Goal: Task Accomplishment & Management: Complete application form

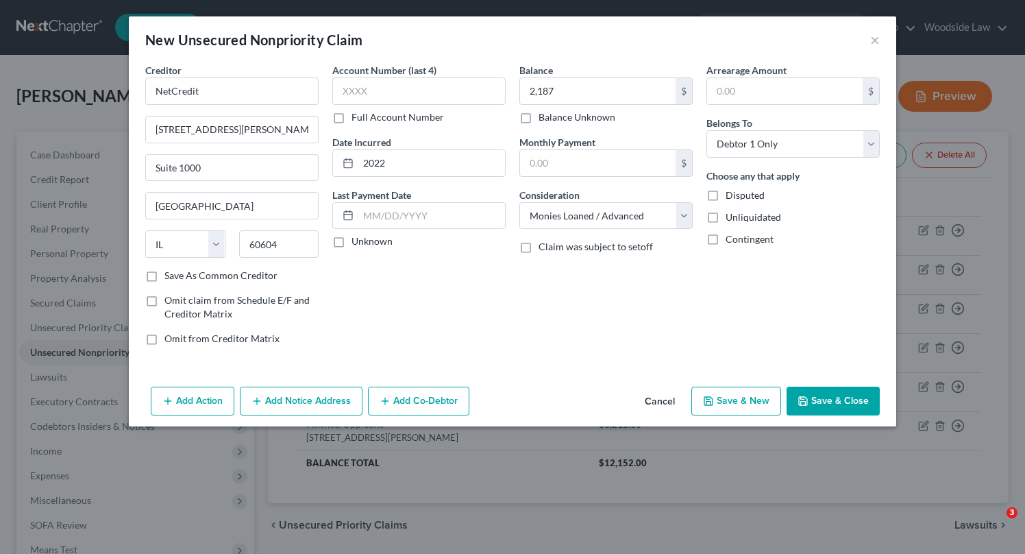
select select "14"
select select "10"
select select "0"
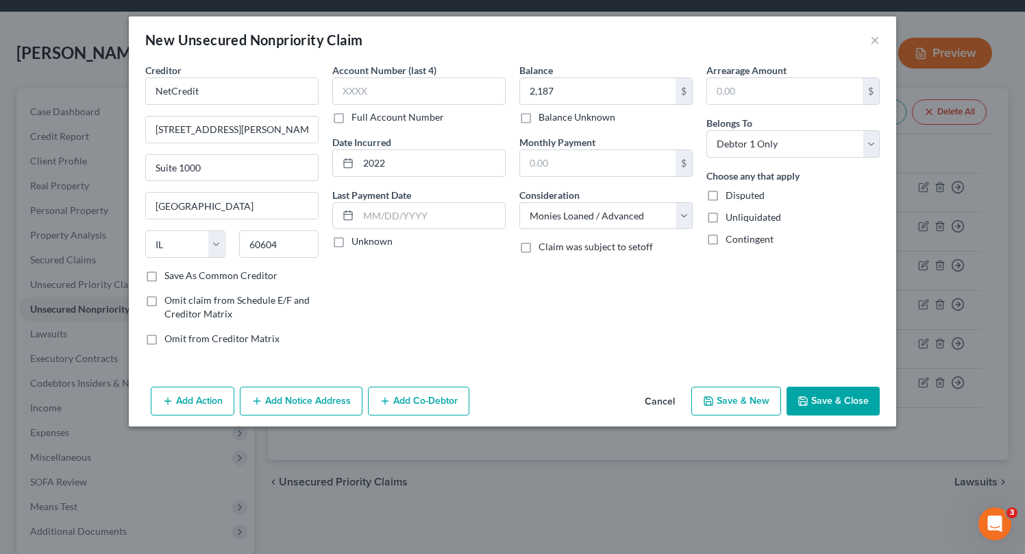
click at [743, 388] on button "Save & New" at bounding box center [736, 400] width 90 height 29
select select "0"
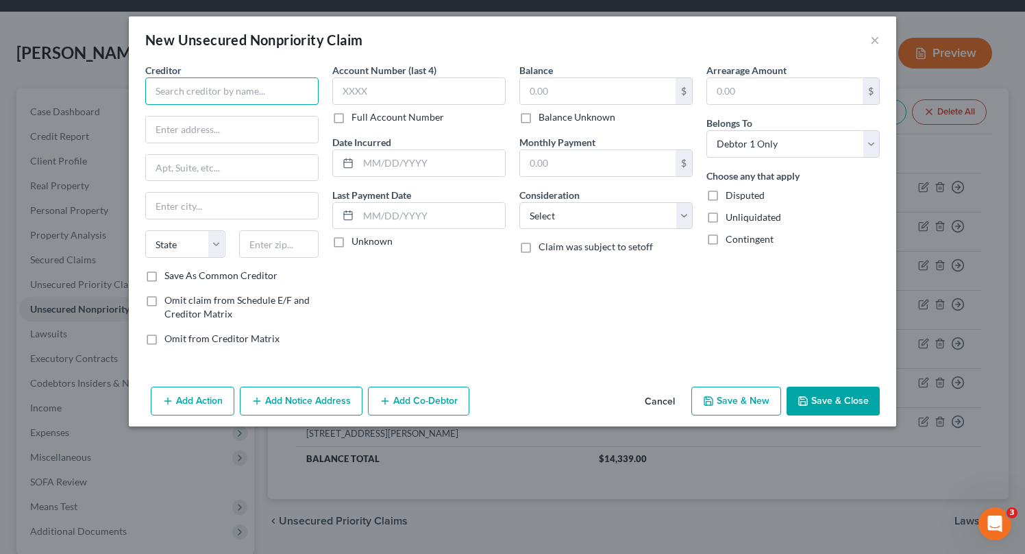
click at [199, 97] on input "text" at bounding box center [231, 90] width 173 height 27
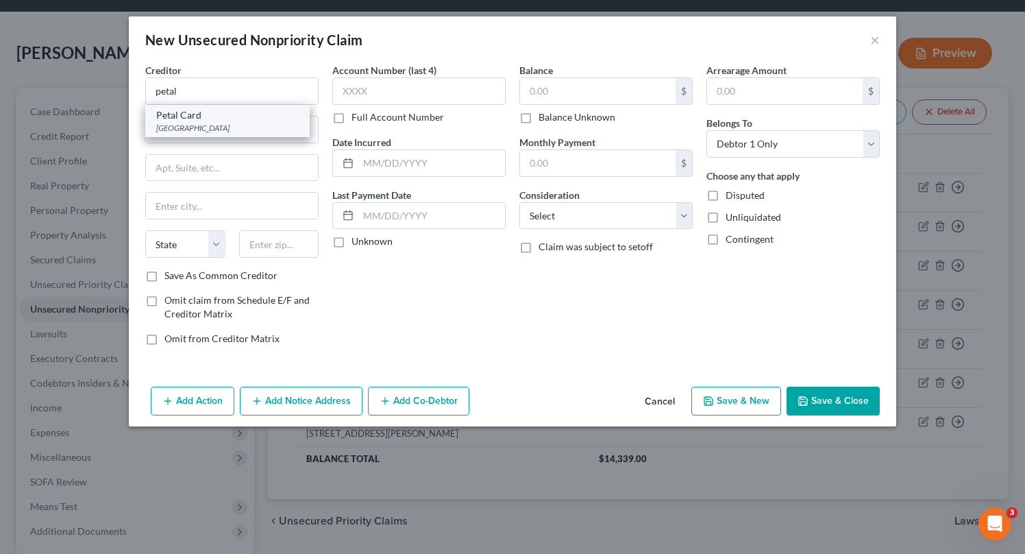
click at [197, 135] on div "Petal Card [GEOGRAPHIC_DATA]" at bounding box center [227, 121] width 164 height 32
type input "Petal Card"
type input "PO Box 105168"
type input "[GEOGRAPHIC_DATA]"
select select "10"
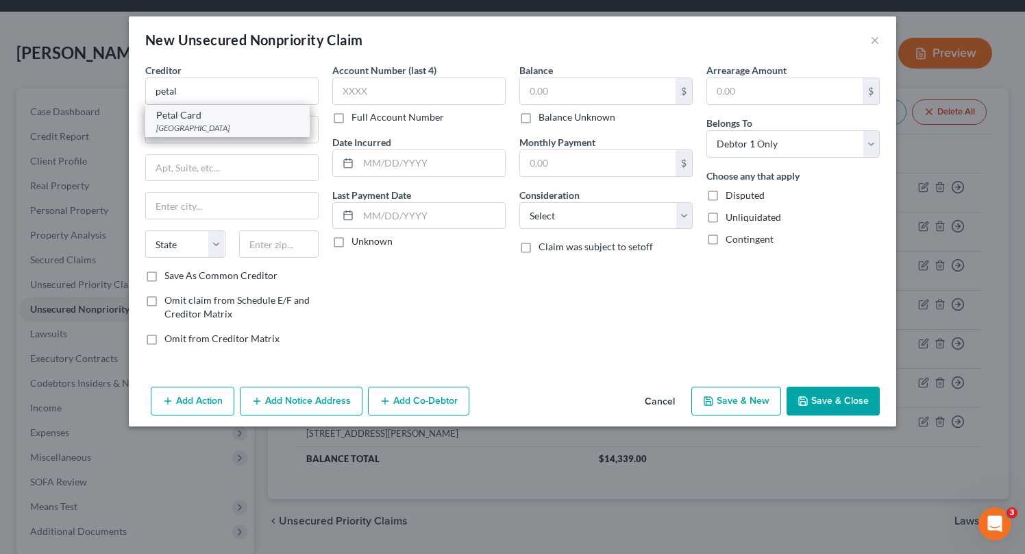
type input "30348"
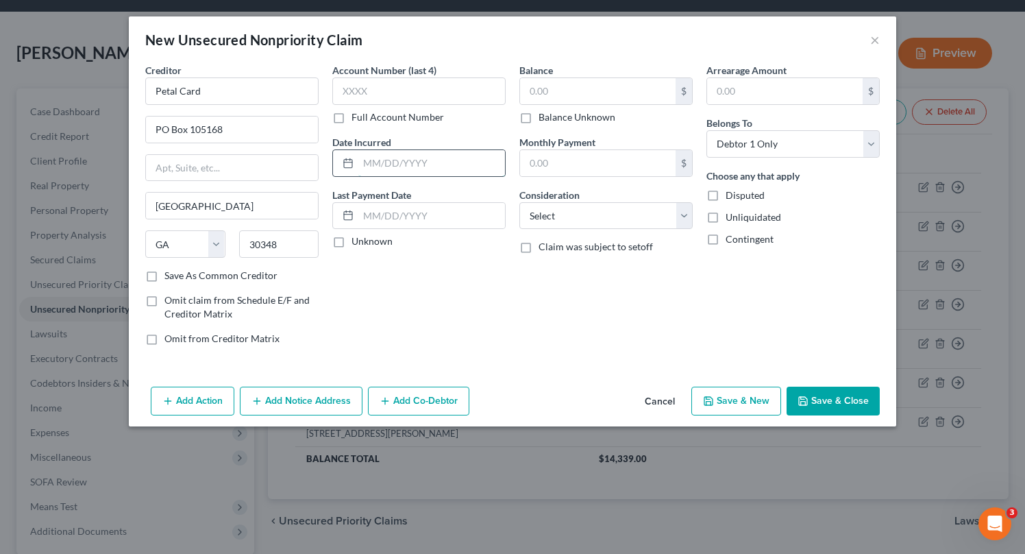
click at [453, 174] on input "text" at bounding box center [431, 163] width 147 height 26
type input "2022"
click at [571, 101] on input "text" at bounding box center [598, 91] width 156 height 26
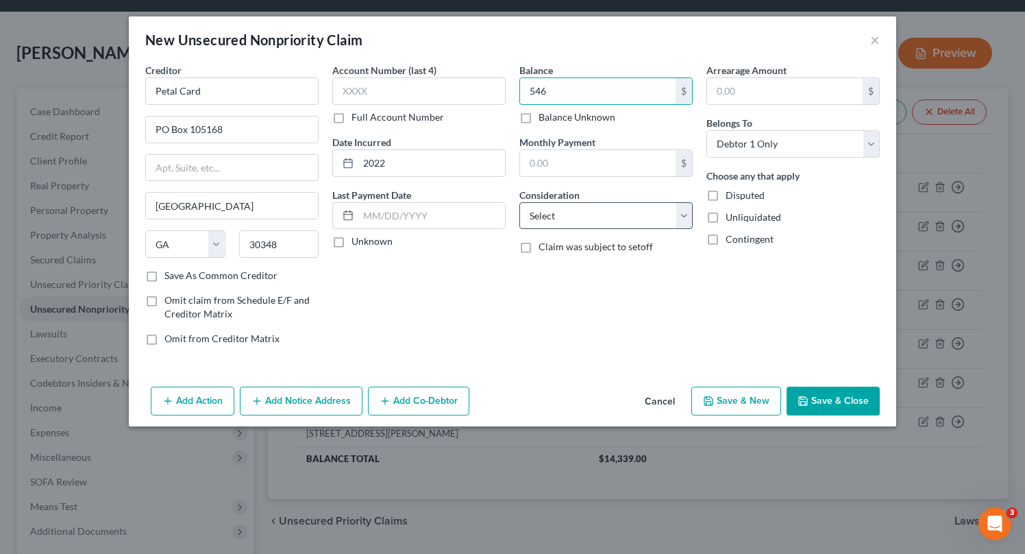
type input "546"
click at [638, 220] on select "Select Cable / Satellite Services Collection Agency Credit Card Debt Debt Couns…" at bounding box center [605, 215] width 173 height 27
select select "2"
click at [519, 202] on select "Select Cable / Satellite Services Collection Agency Credit Card Debt Debt Couns…" at bounding box center [605, 215] width 173 height 27
click at [723, 398] on button "Save & New" at bounding box center [736, 400] width 90 height 29
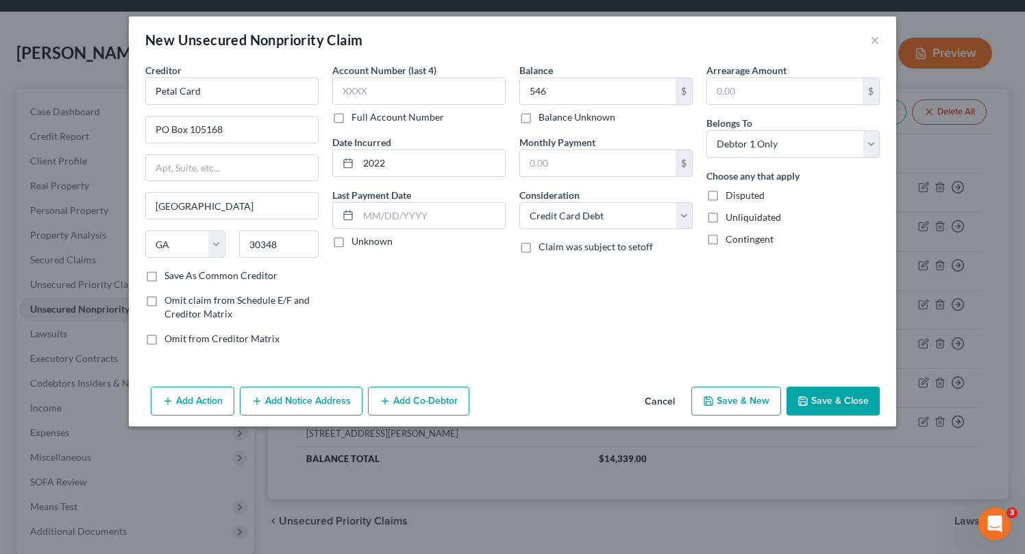
select select "0"
type input "546.00"
type input "0.00"
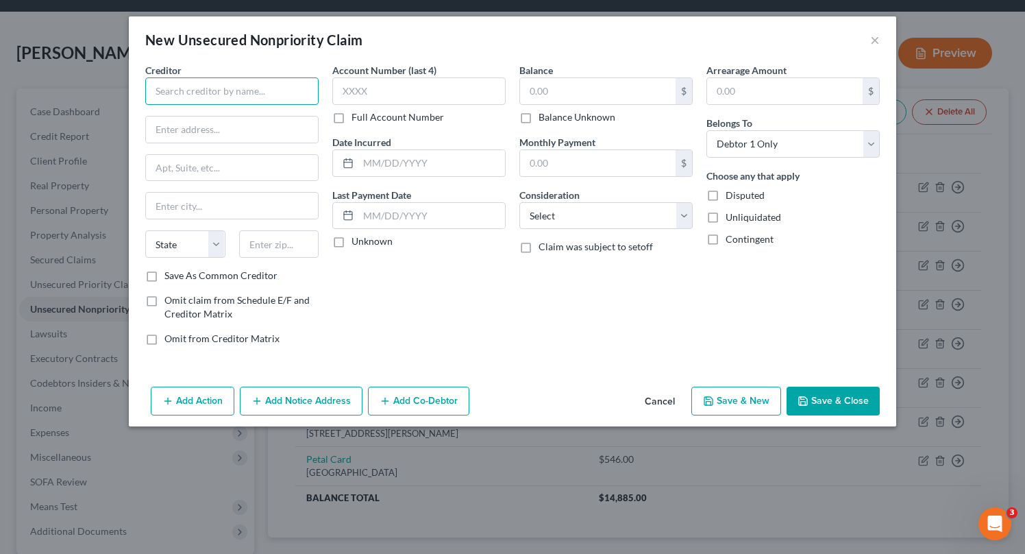
click at [250, 82] on input "text" at bounding box center [231, 90] width 173 height 27
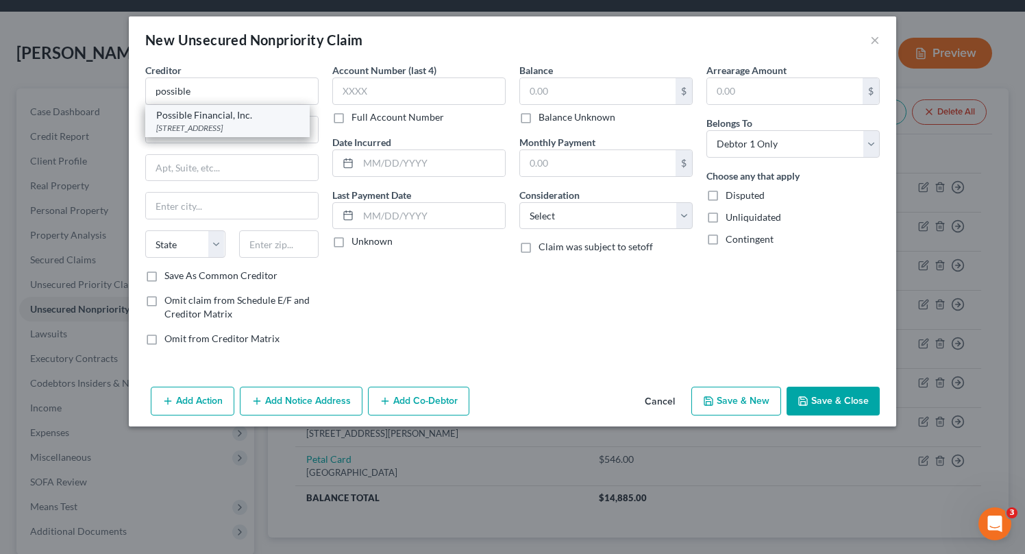
click at [241, 119] on div "Possible Financial, Inc." at bounding box center [227, 115] width 142 height 14
type input "Possible Financial, Inc."
type input "[STREET_ADDRESS]"
type input "Suite B"
type input "[GEOGRAPHIC_DATA]"
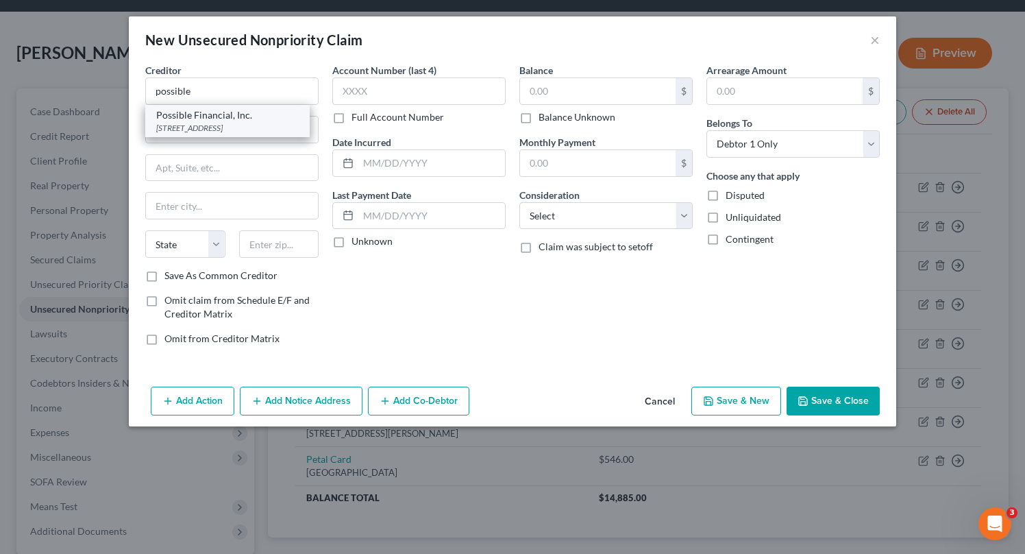
select select "50"
type input "98121"
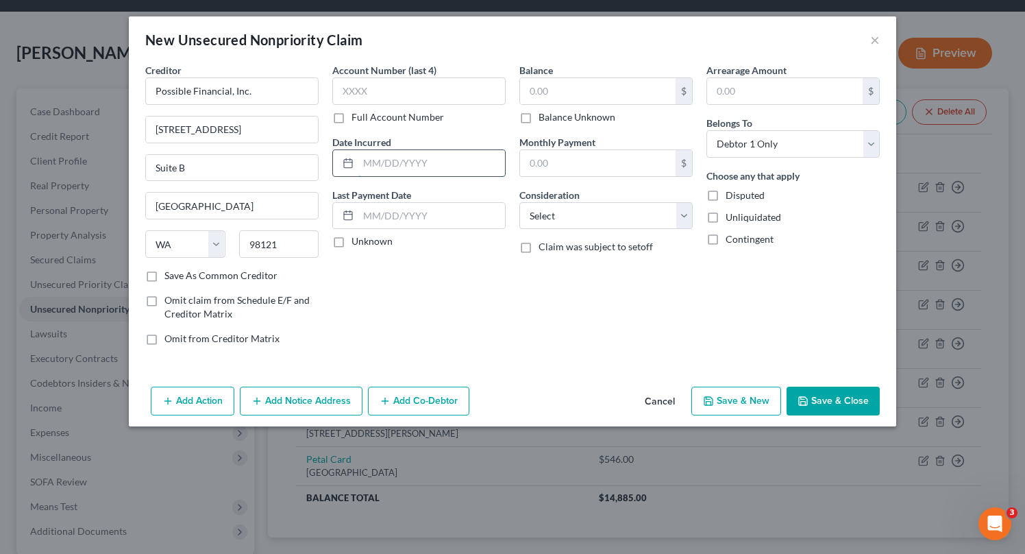
click at [434, 153] on input "text" at bounding box center [431, 163] width 147 height 26
type input "2025"
click at [580, 86] on input "text" at bounding box center [598, 91] width 156 height 26
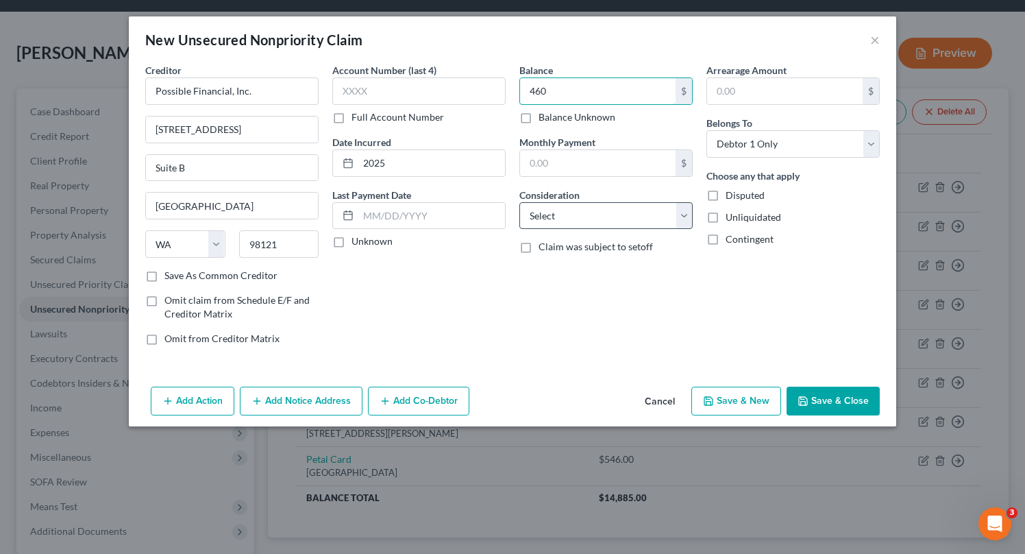
type input "460"
click at [631, 212] on select "Select Cable / Satellite Services Collection Agency Credit Card Debt Debt Couns…" at bounding box center [605, 215] width 173 height 27
select select "10"
click at [519, 202] on select "Select Cable / Satellite Services Collection Agency Credit Card Debt Debt Couns…" at bounding box center [605, 215] width 173 height 27
click at [735, 399] on button "Save & New" at bounding box center [736, 400] width 90 height 29
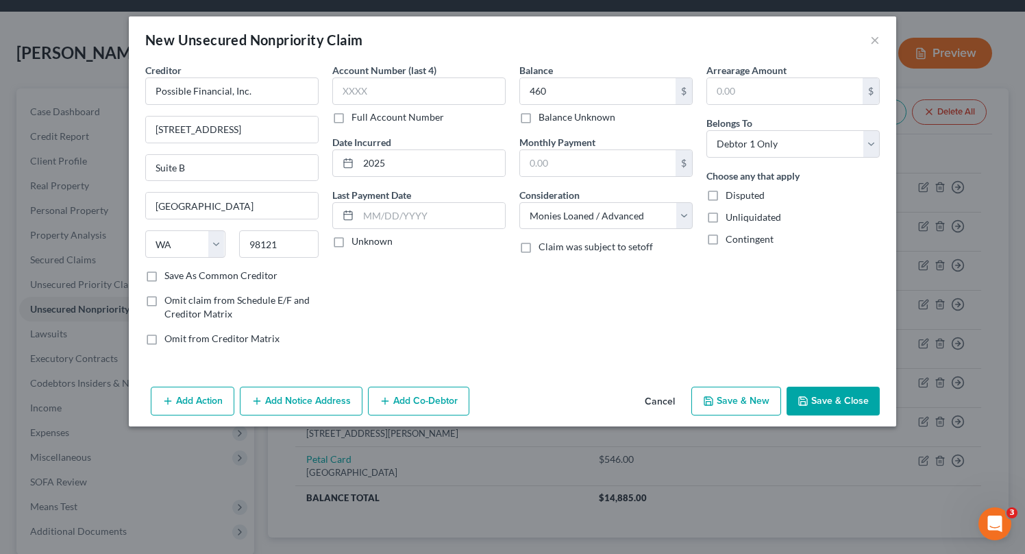
select select "0"
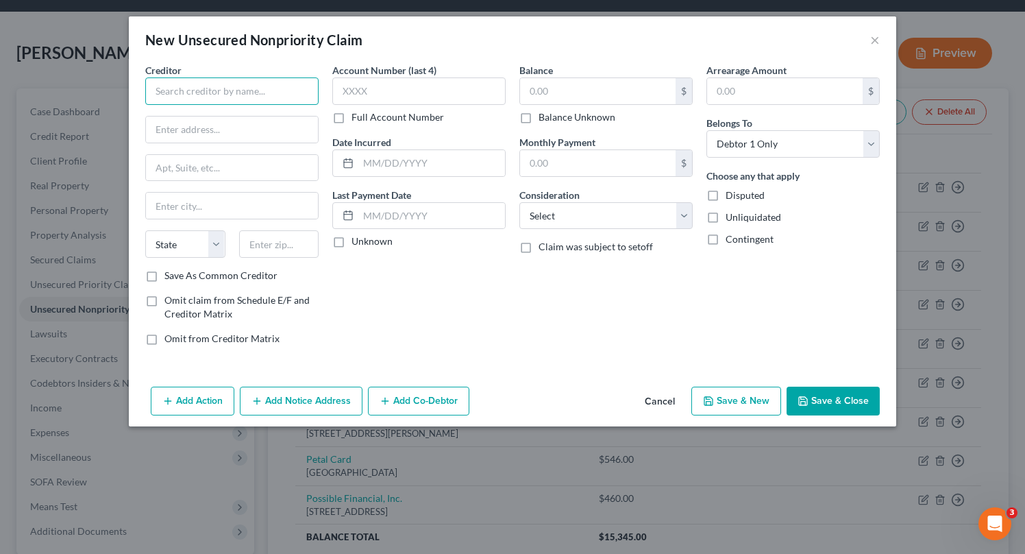
click at [253, 95] on input "text" at bounding box center [231, 90] width 173 height 27
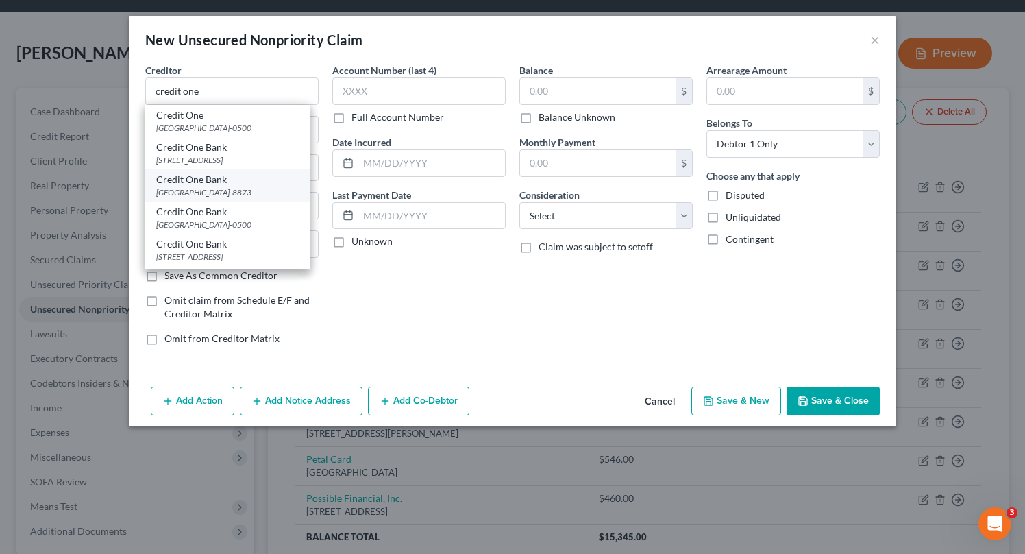
click at [268, 198] on div "[GEOGRAPHIC_DATA]-8873" at bounding box center [227, 192] width 142 height 12
type input "Credit One Bank"
type input "PO Box 98873"
type input "[GEOGRAPHIC_DATA]"
select select "31"
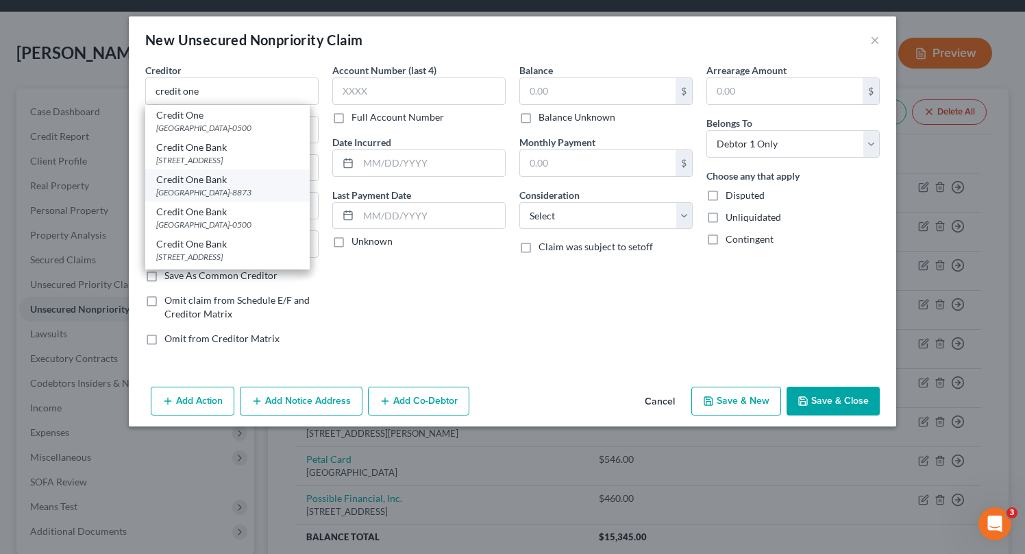
type input "89193-8873"
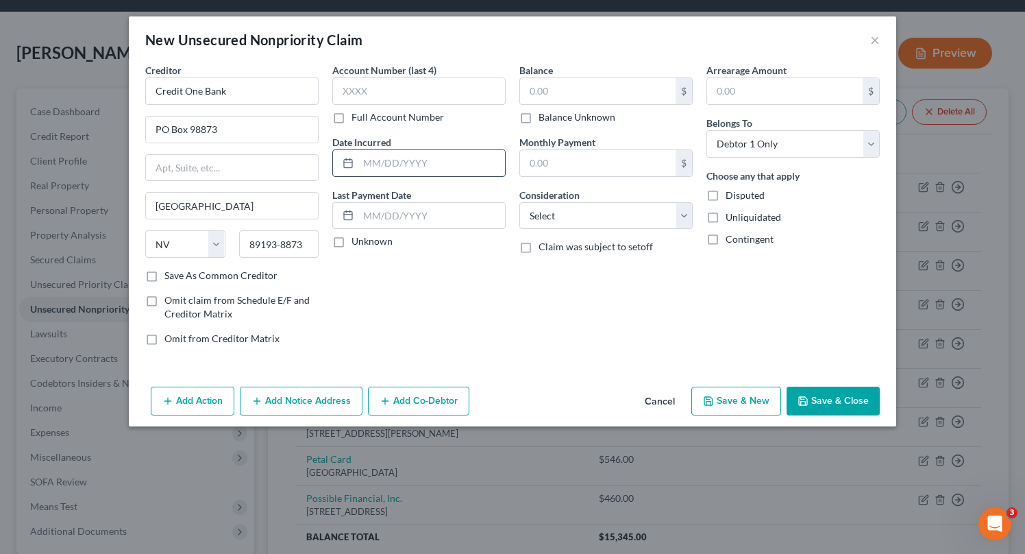
click at [467, 161] on input "text" at bounding box center [431, 163] width 147 height 26
type input "2023"
click at [643, 87] on input "text" at bounding box center [598, 91] width 156 height 26
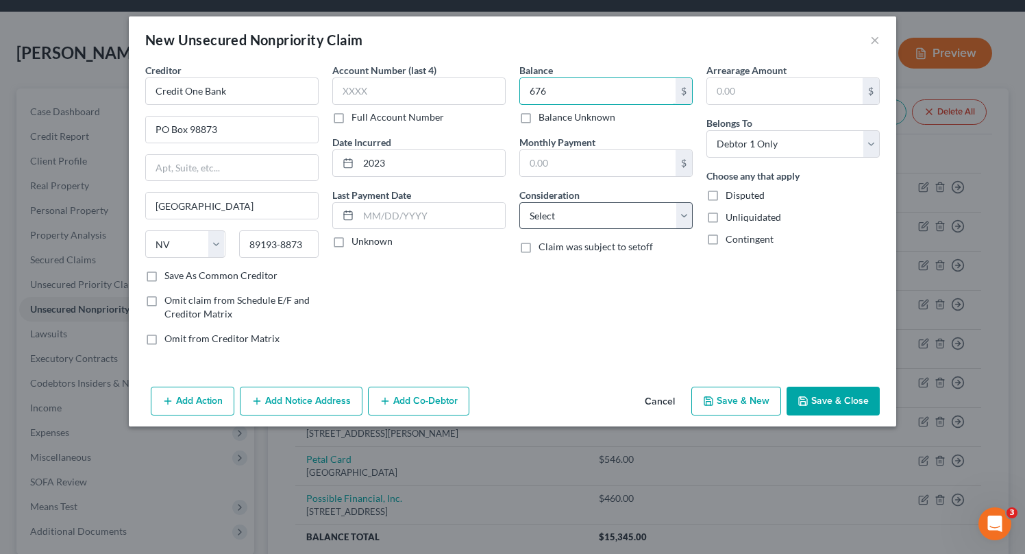
type input "676"
click at [667, 223] on select "Select Cable / Satellite Services Collection Agency Credit Card Debt Debt Couns…" at bounding box center [605, 215] width 173 height 27
select select "2"
click at [519, 202] on select "Select Cable / Satellite Services Collection Agency Credit Card Debt Debt Couns…" at bounding box center [605, 215] width 173 height 27
click at [322, 411] on button "Add Notice Address" at bounding box center [301, 400] width 123 height 29
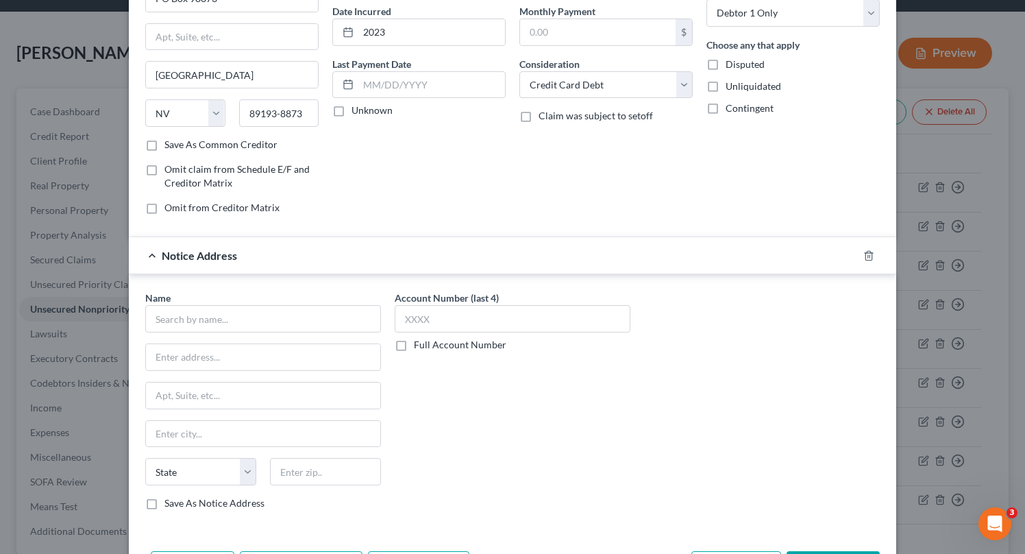
scroll to position [138, 0]
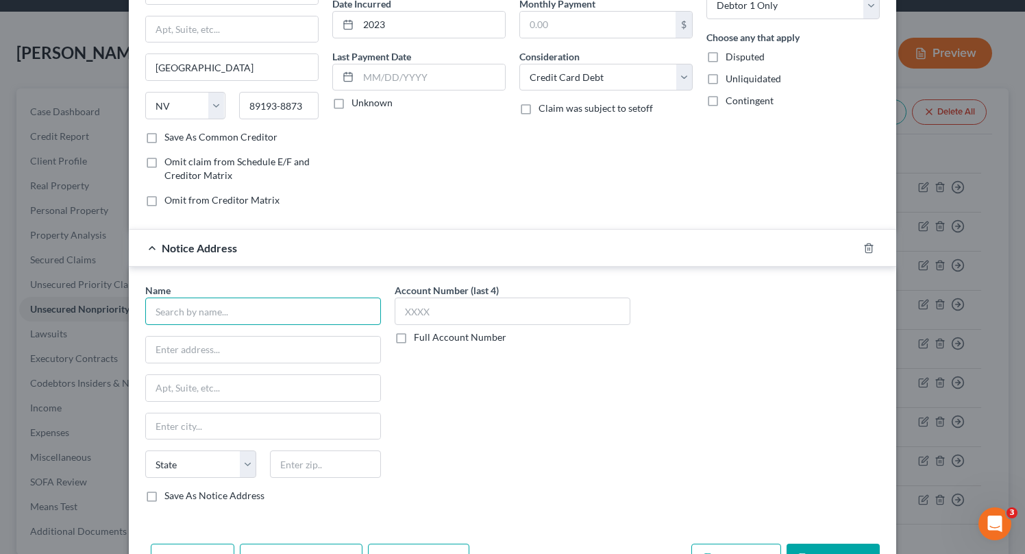
click at [353, 311] on input "text" at bounding box center [263, 310] width 236 height 27
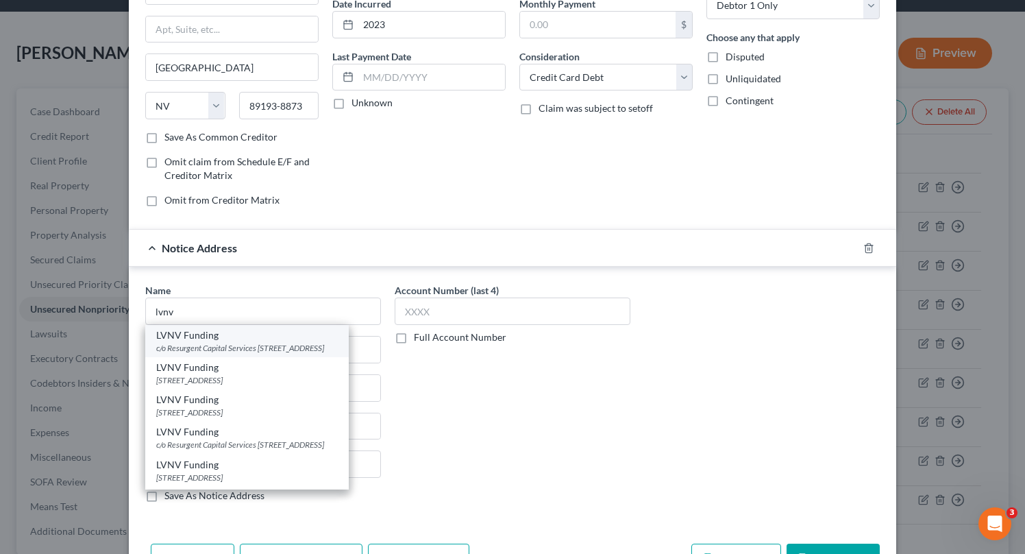
click at [294, 353] on div "c/o Resurgent Capital Services [STREET_ADDRESS]" at bounding box center [247, 348] width 182 height 12
type input "LVNV Funding"
type input "c/o Resurgent Capital Services"
type input "PO Box 1269"
type input "[GEOGRAPHIC_DATA]"
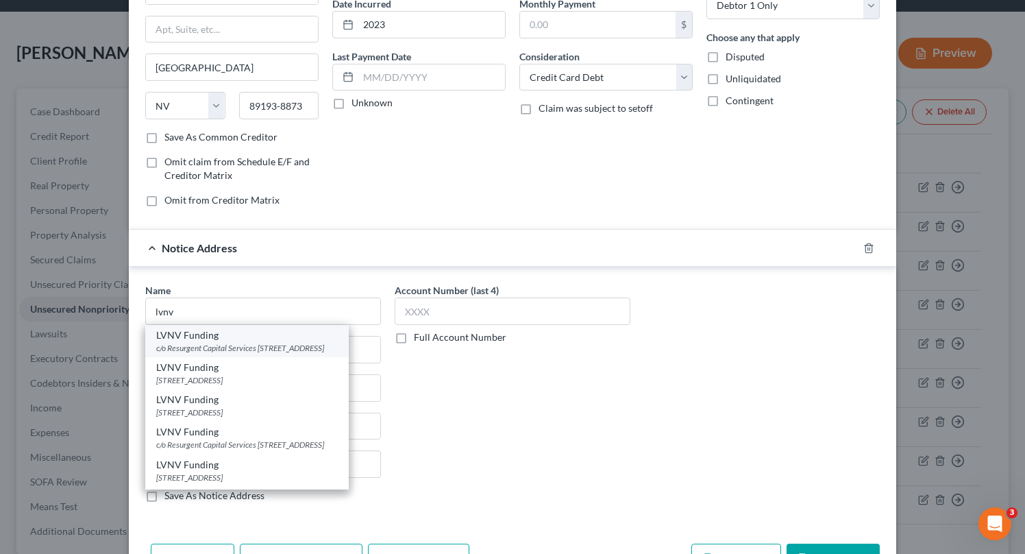
select select "42"
type input "29603"
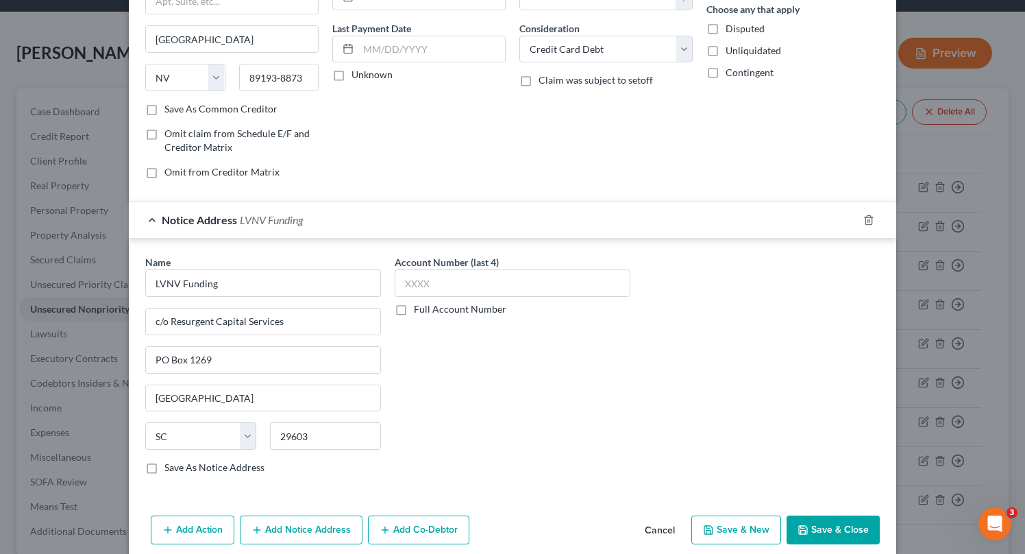
scroll to position [184, 0]
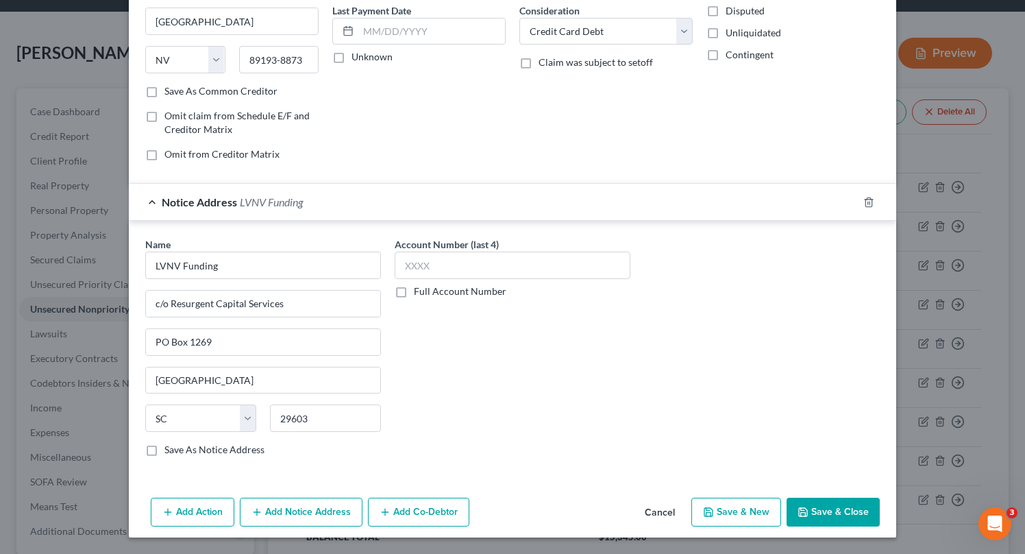
click at [851, 501] on button "Save & Close" at bounding box center [832, 511] width 93 height 29
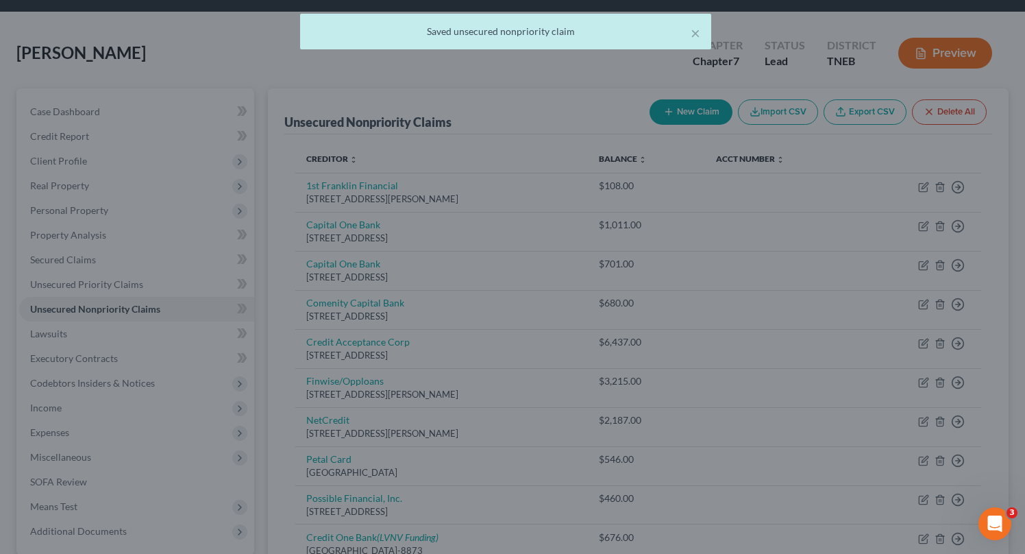
scroll to position [0, 0]
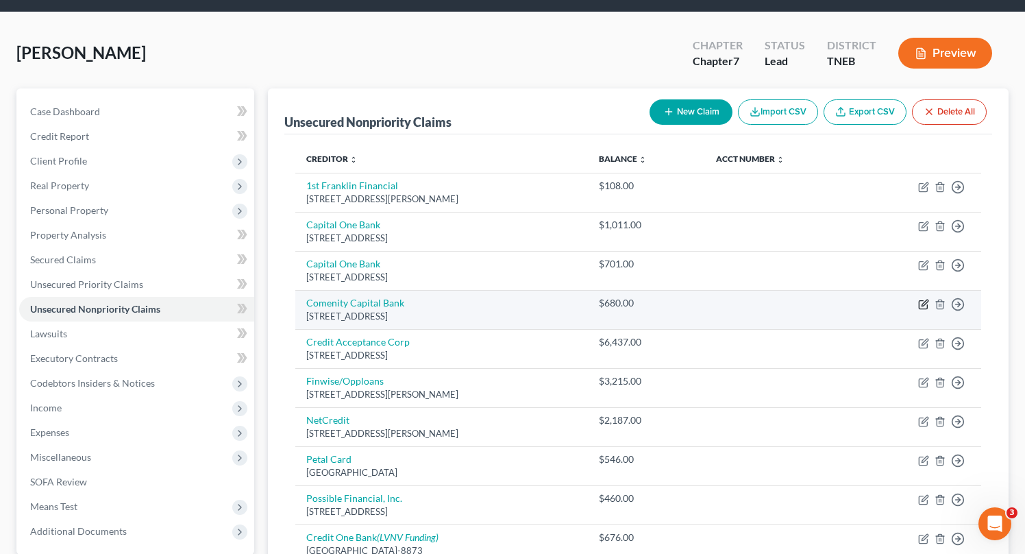
click at [923, 301] on icon "button" at bounding box center [924, 302] width 6 height 6
select select "36"
select select "2"
select select "0"
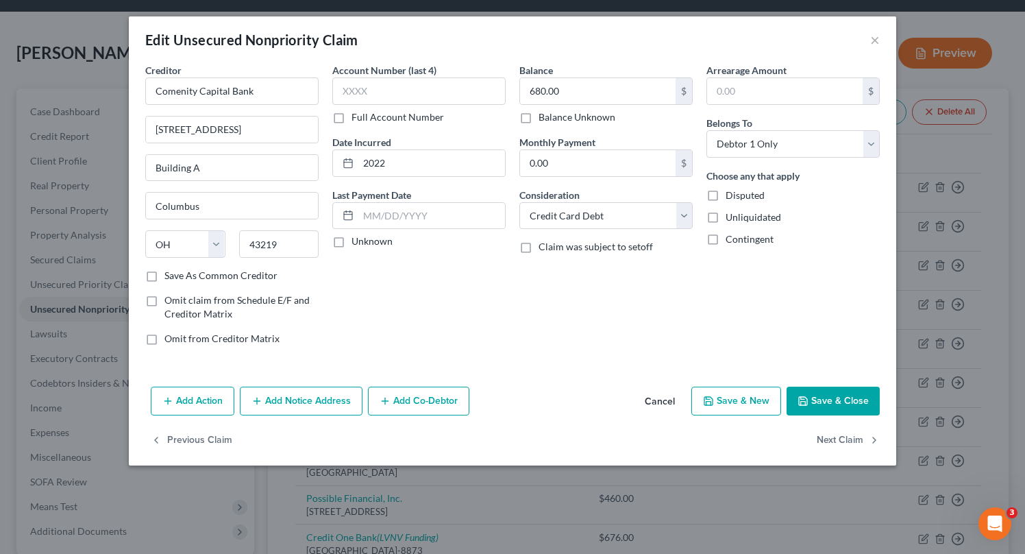
click at [294, 412] on button "Add Notice Address" at bounding box center [301, 400] width 123 height 29
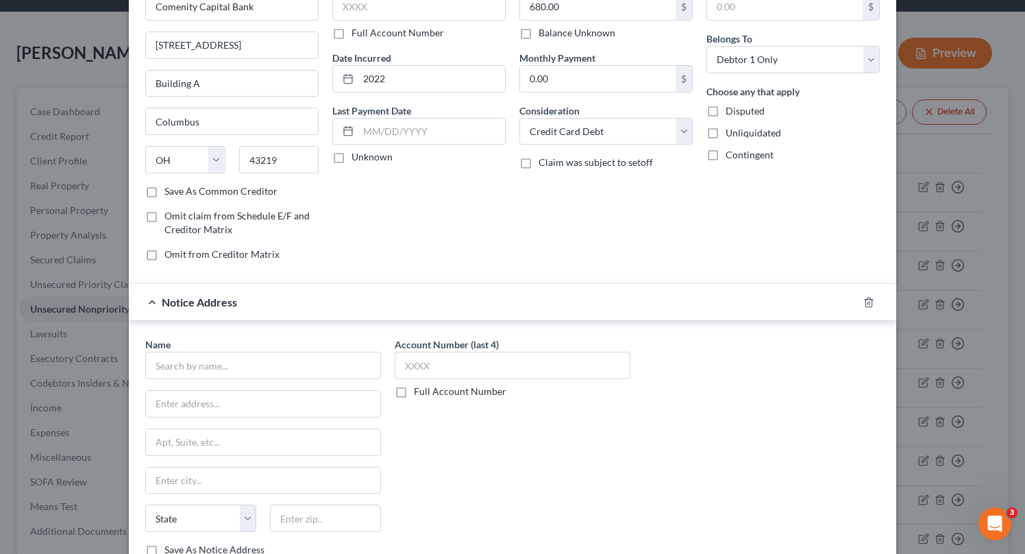
scroll to position [88, 0]
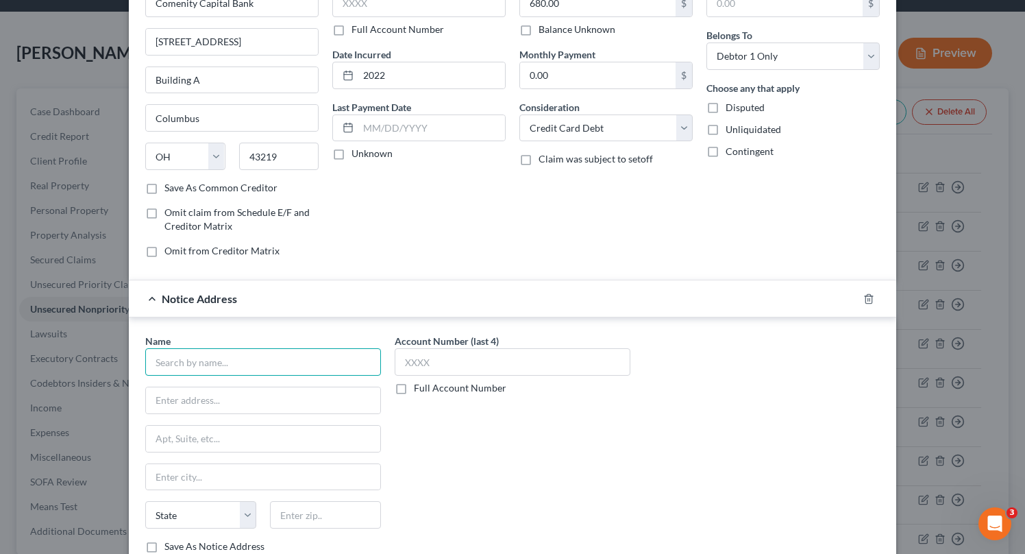
click at [304, 353] on input "text" at bounding box center [263, 361] width 236 height 27
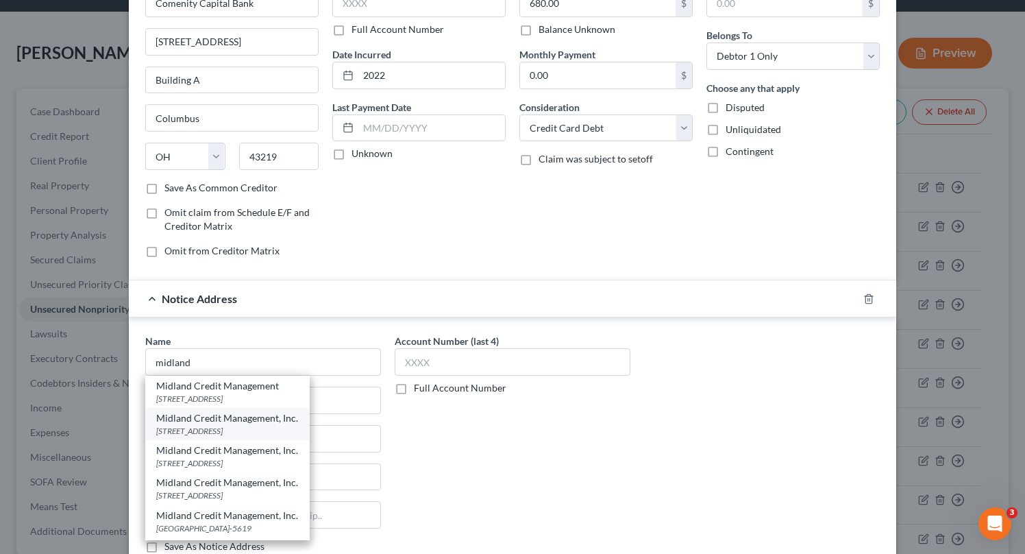
click at [299, 416] on div "Midland Credit Management, Inc." at bounding box center [227, 418] width 142 height 14
type input "Midland Credit Management, Inc."
type input "[STREET_ADDRESS]"
type input "Suite 300"
type input "[PERSON_NAME]"
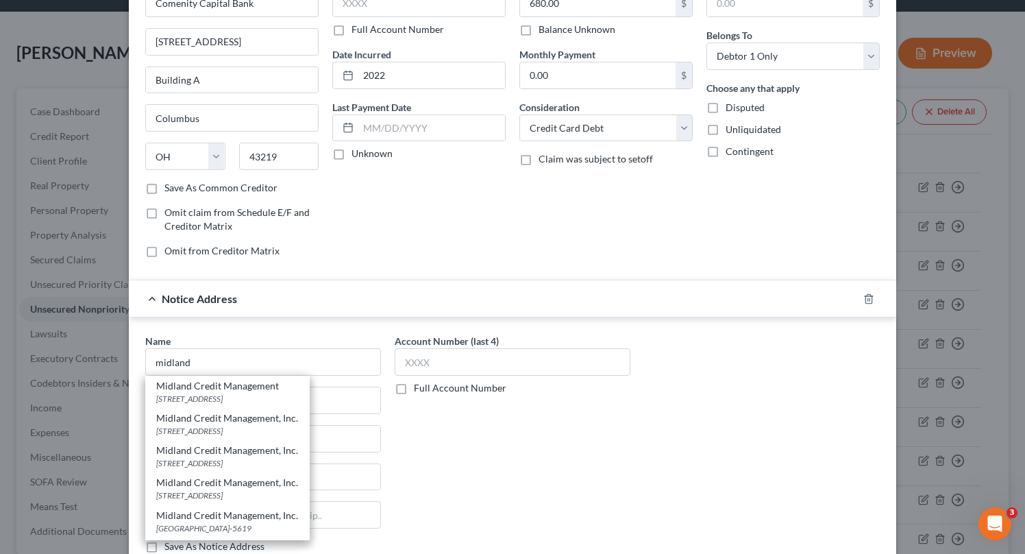
select select "23"
type input "48083-1271"
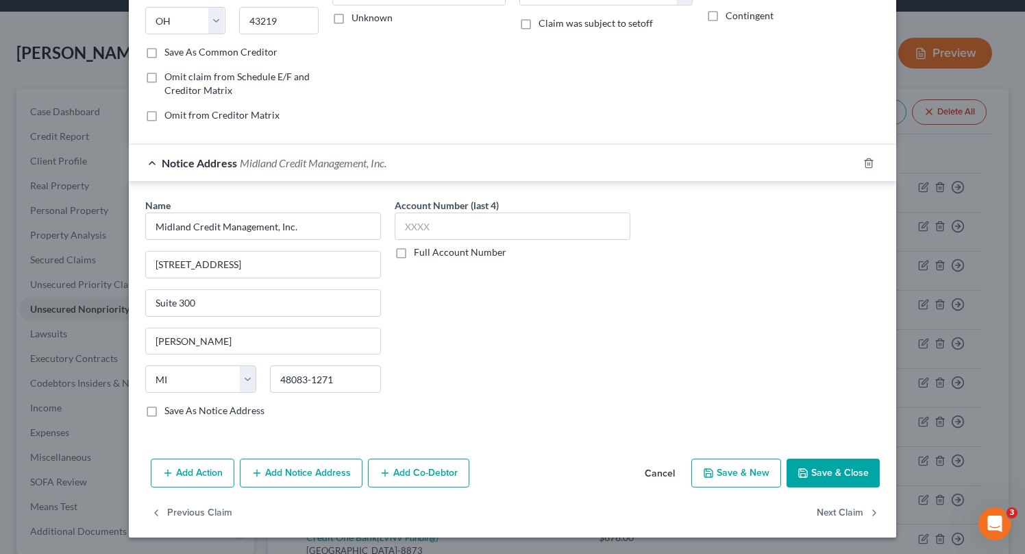
scroll to position [0, 0]
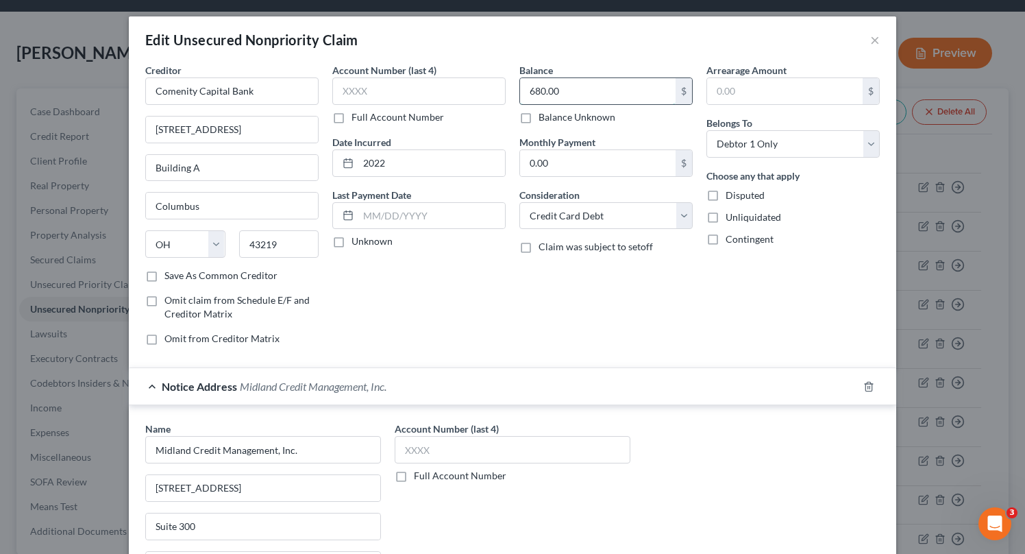
click at [590, 88] on input "680.00" at bounding box center [598, 91] width 156 height 26
type input "620"
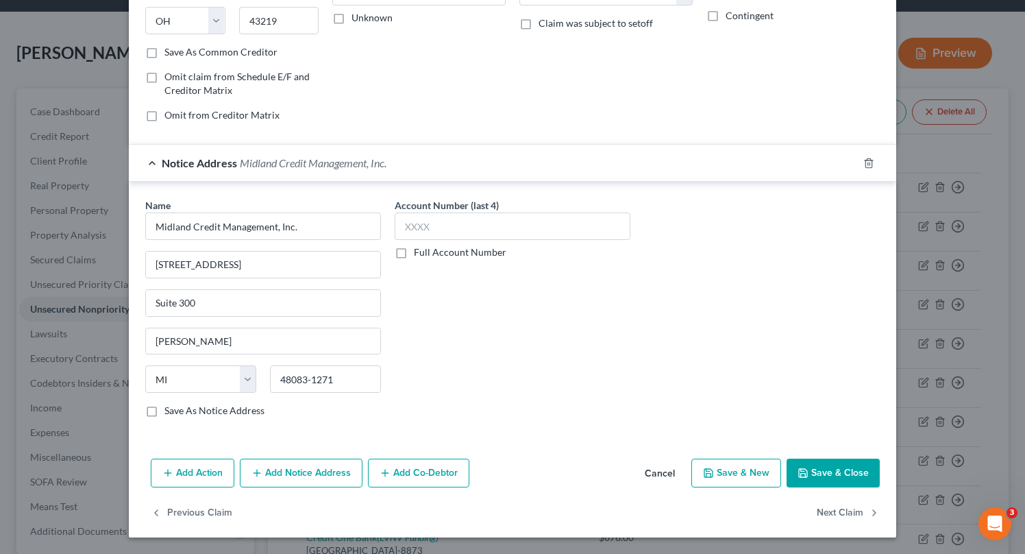
click at [851, 472] on button "Save & Close" at bounding box center [832, 472] width 93 height 29
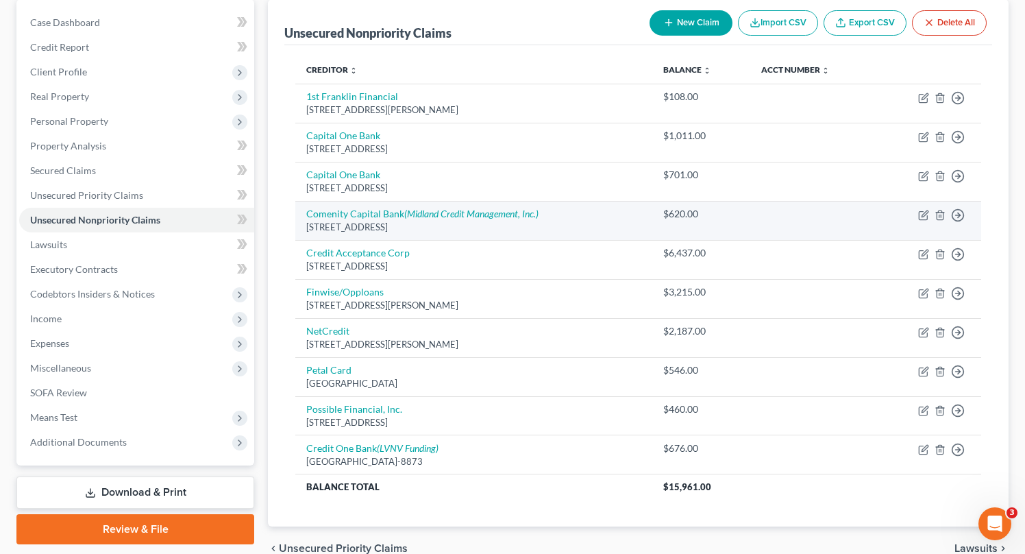
scroll to position [0, 0]
